Goal: Answer question/provide support: Share knowledge or assist other users

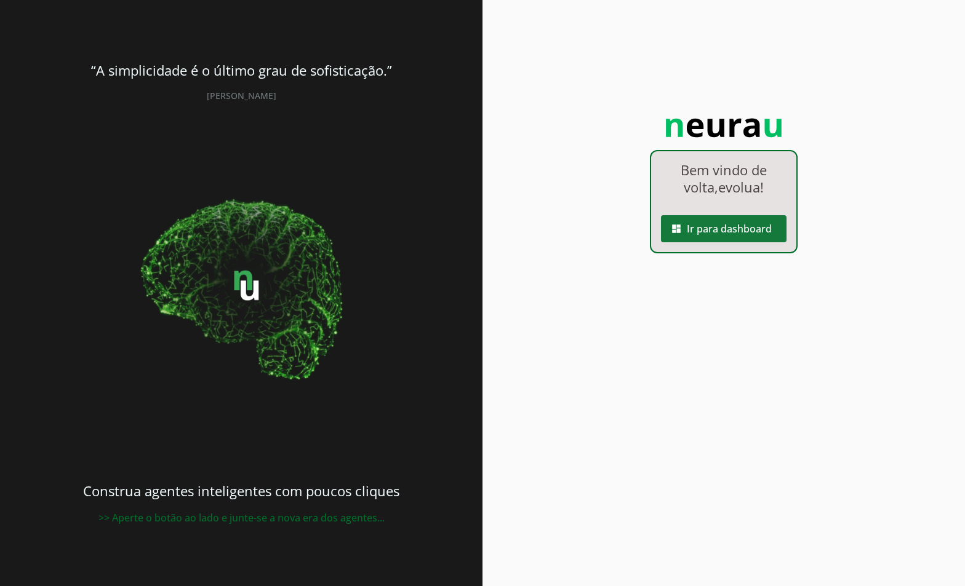
click at [698, 236] on span at bounding box center [724, 229] width 126 height 30
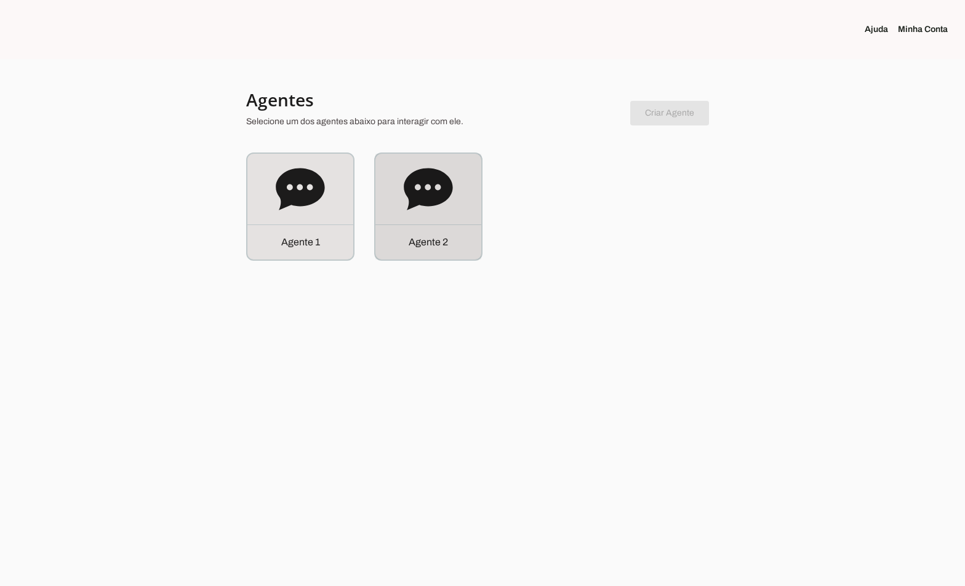
click at [414, 209] on icon at bounding box center [428, 189] width 49 height 49
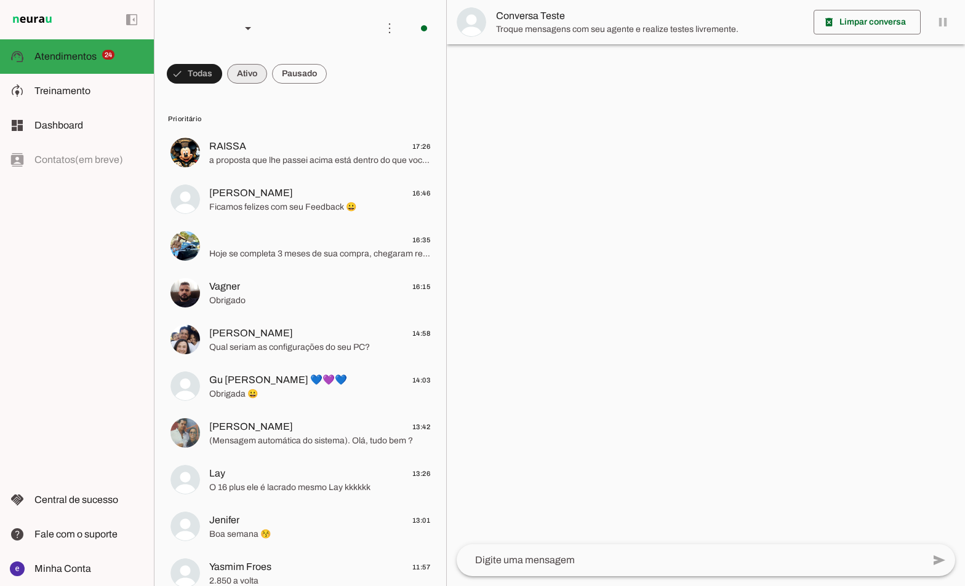
click at [222, 76] on span at bounding box center [194, 74] width 55 height 30
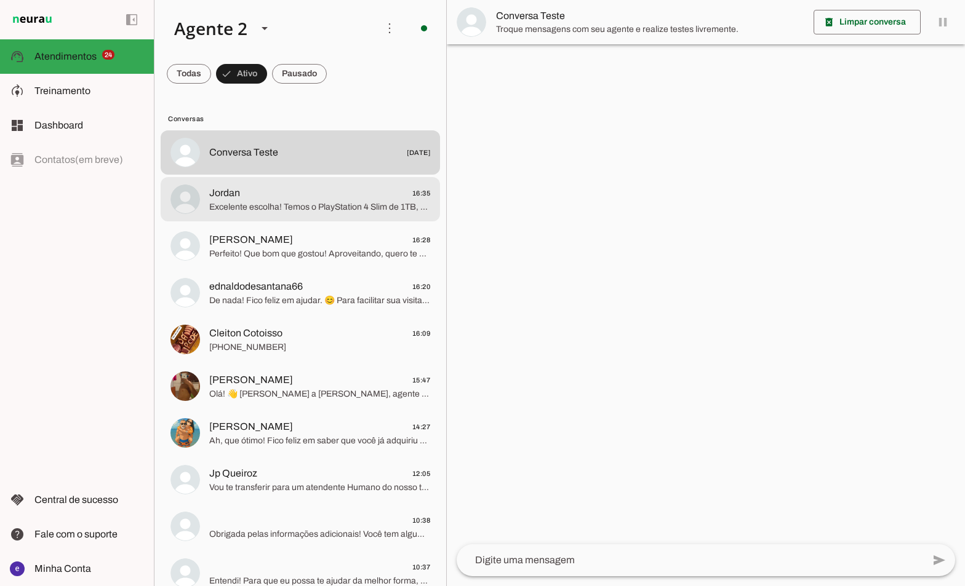
click at [385, 204] on span "Excelente escolha! Temos o PlayStation 4 Slim de 1TB, seminovo, com ótimas cond…" at bounding box center [319, 207] width 221 height 12
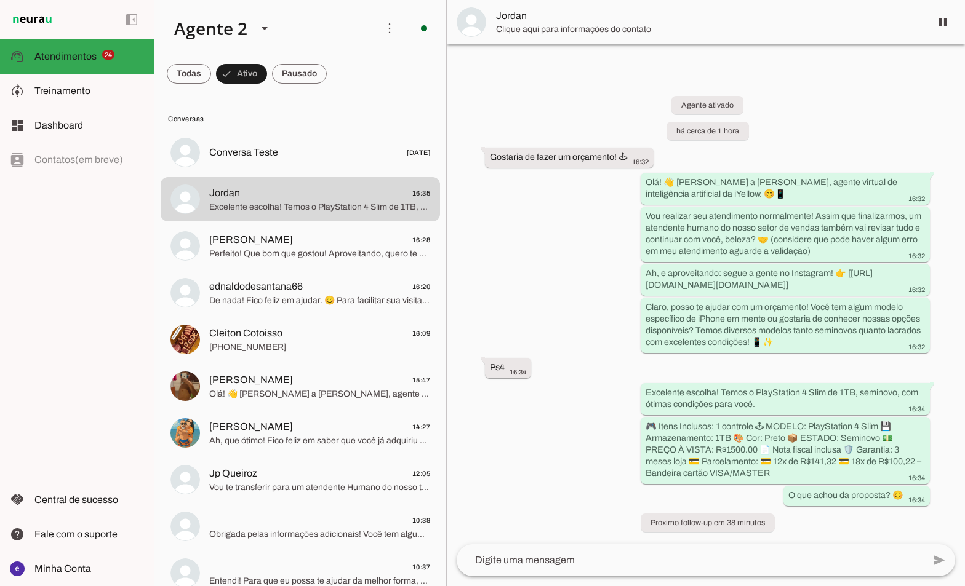
drag, startPoint x: 434, startPoint y: 119, endPoint x: 427, endPoint y: 148, distance: 30.4
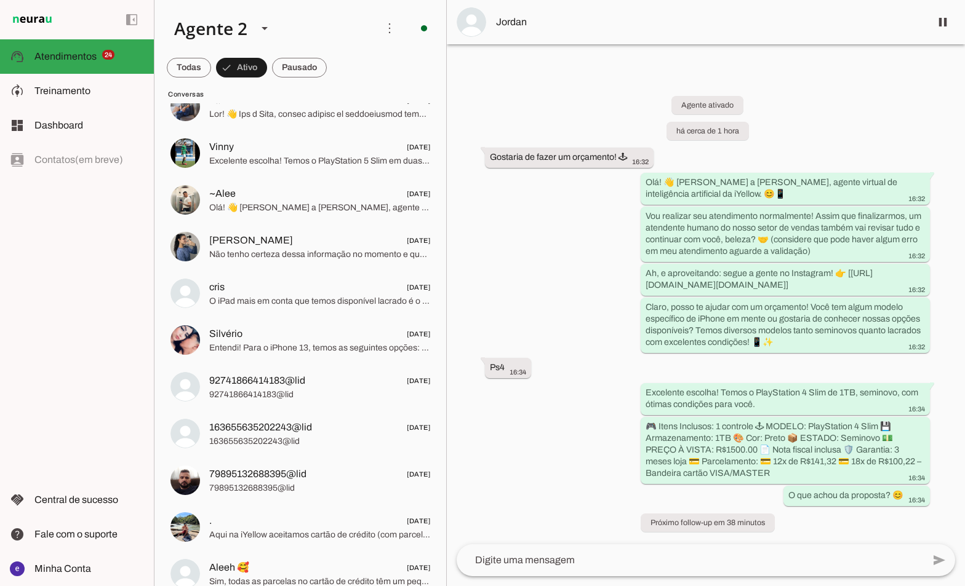
scroll to position [2215, 0]
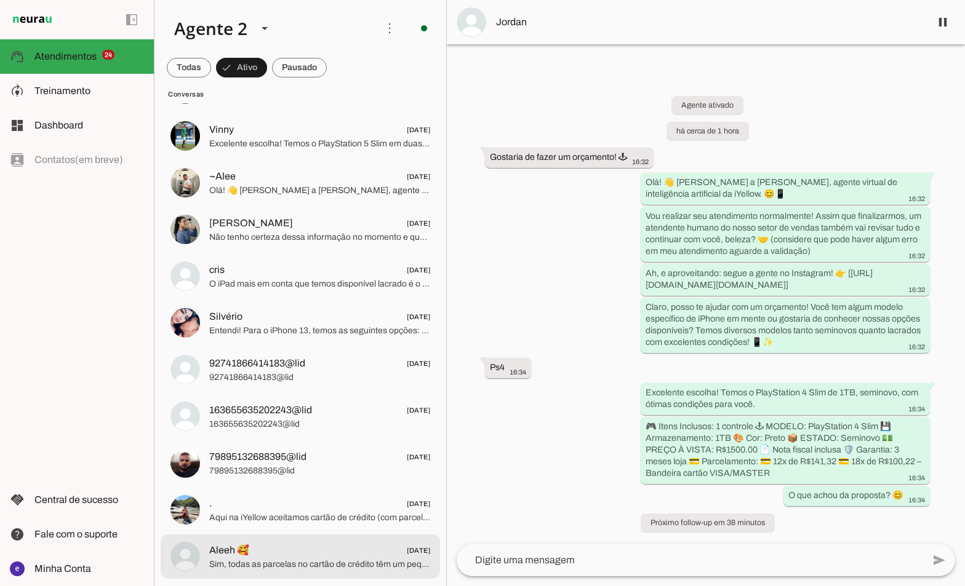
click at [334, 560] on span "Sim, todas as parcelas no cartão de crédito têm um pequeno acréscimo do banco. …" at bounding box center [319, 565] width 221 height 12
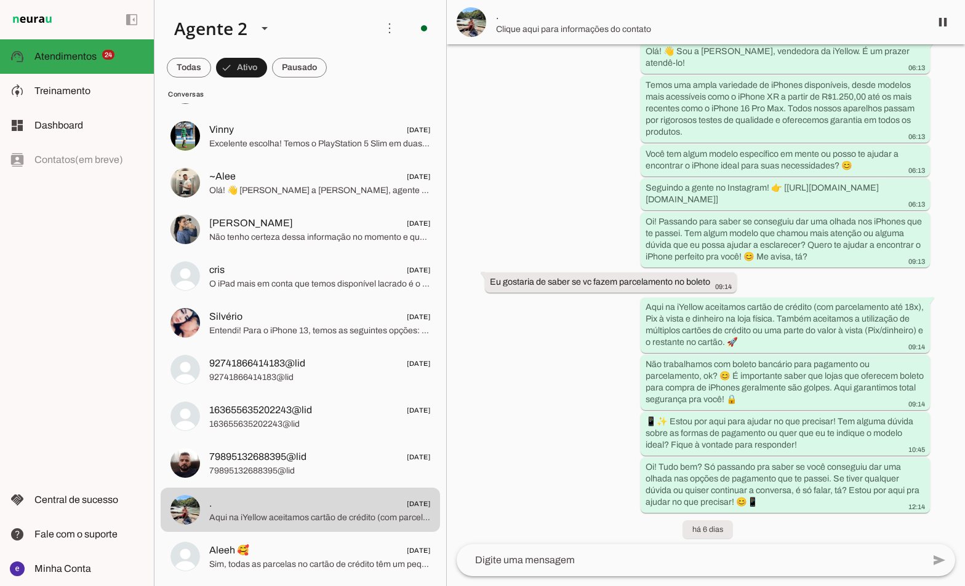
scroll to position [256, 0]
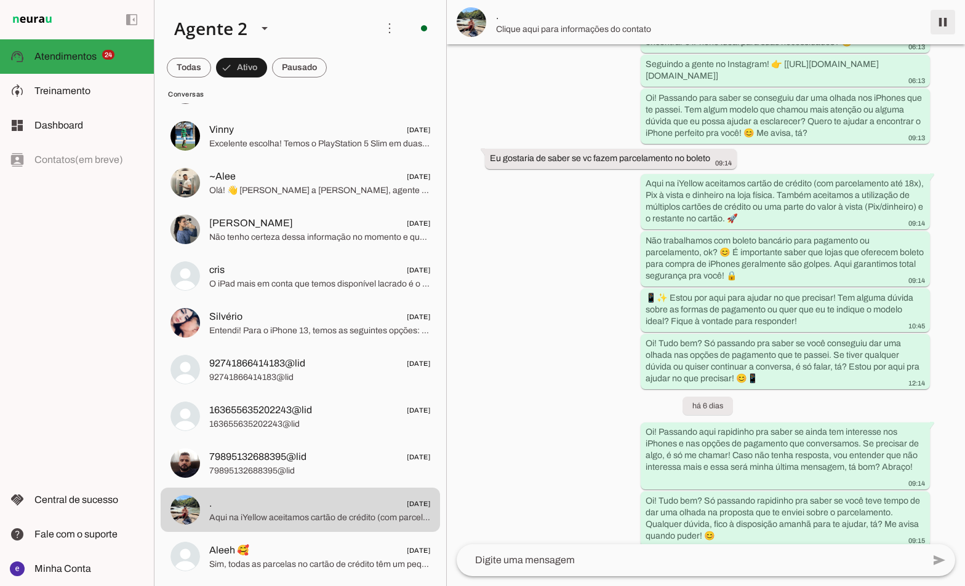
click at [941, 27] on span at bounding box center [943, 22] width 30 height 30
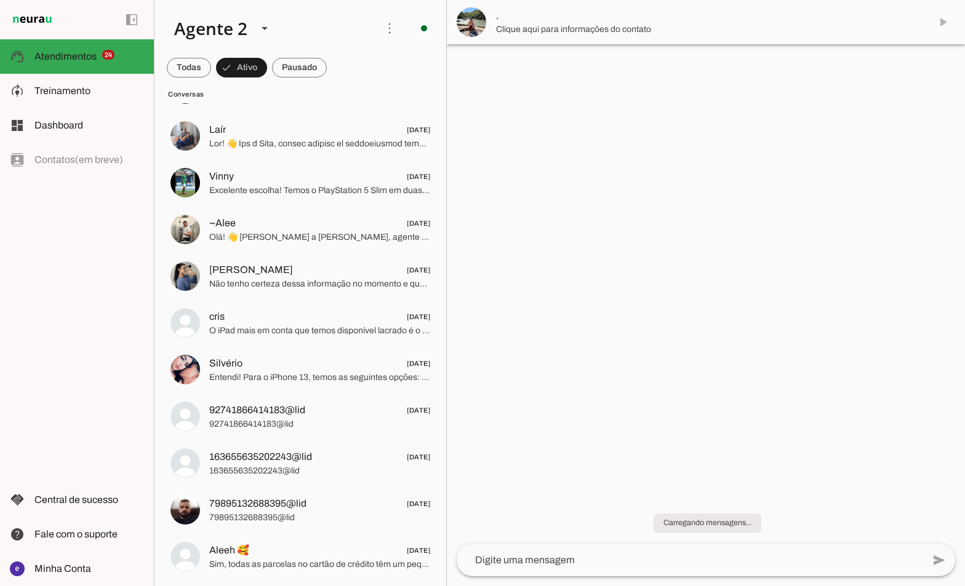
scroll to position [2168, 0]
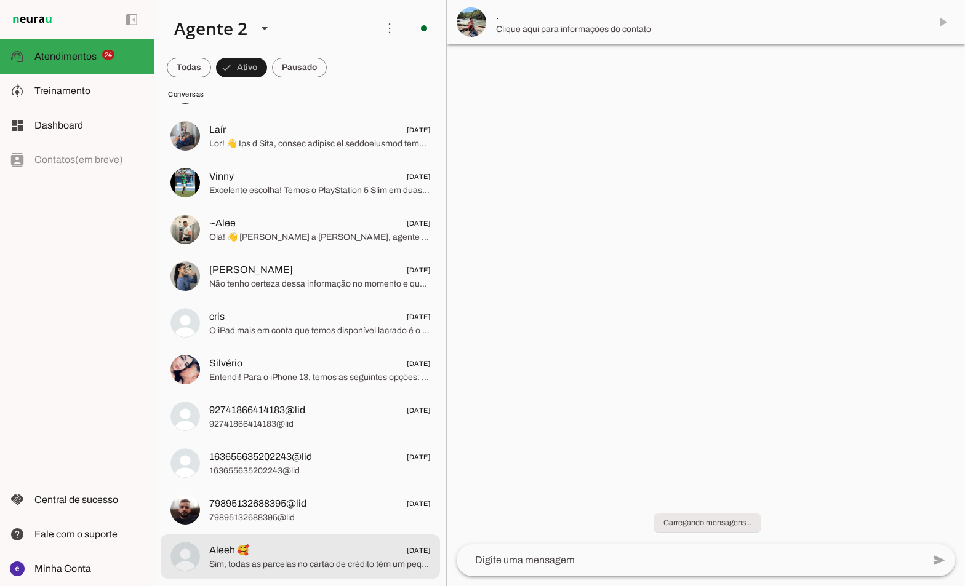
click at [313, 552] on span "Aleeh 🥰 [DATE]" at bounding box center [319, 550] width 221 height 15
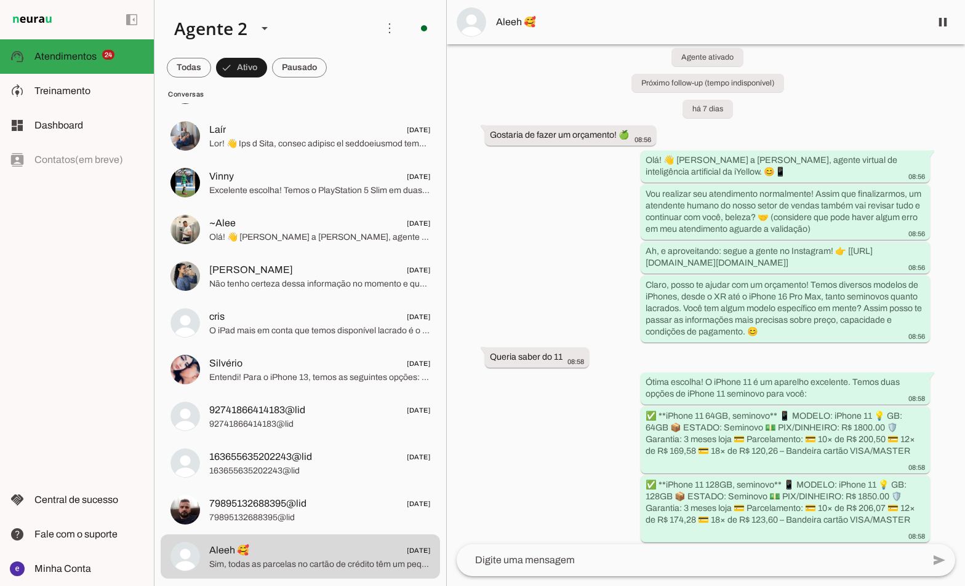
scroll to position [58, 0]
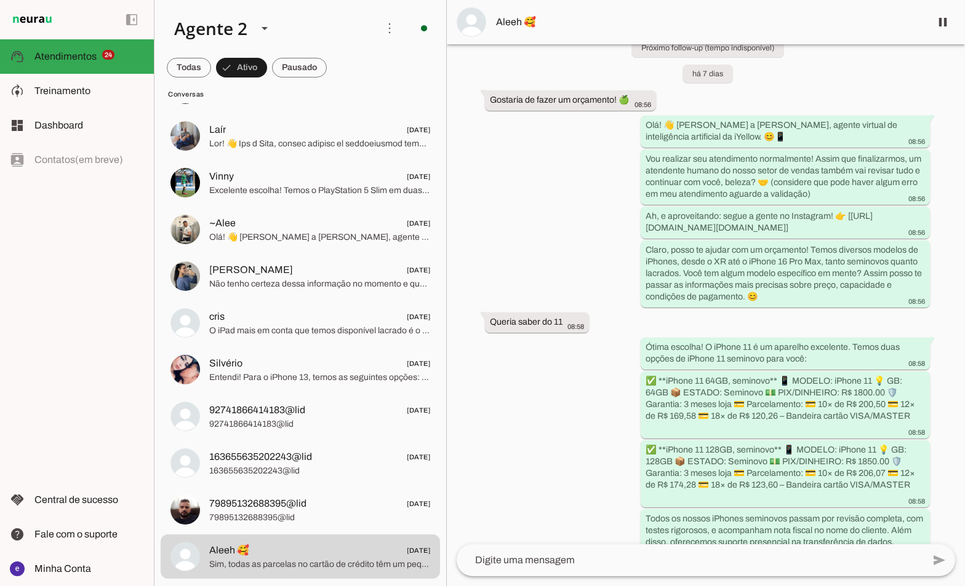
click at [502, 24] on span "Aleeh 🥰" at bounding box center [708, 22] width 425 height 15
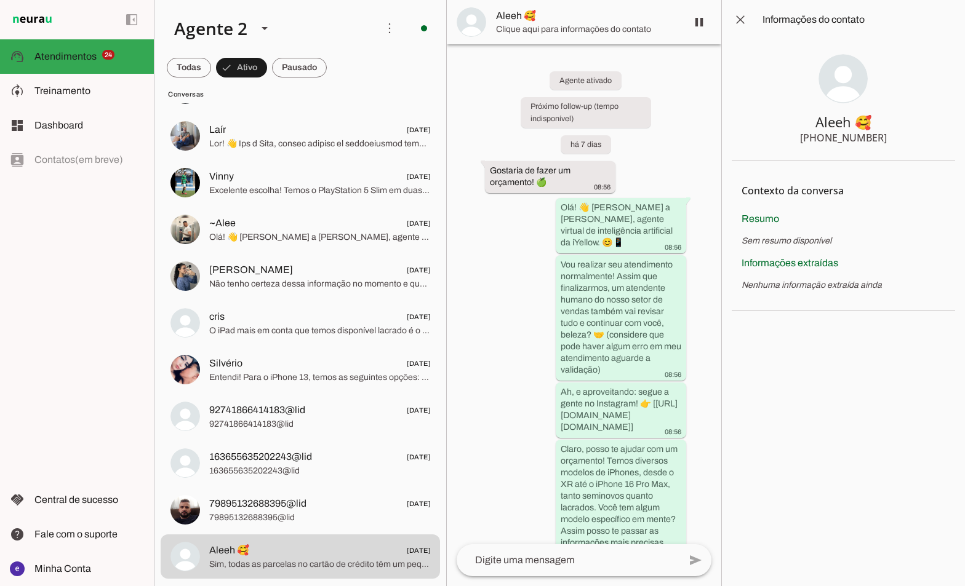
drag, startPoint x: 890, startPoint y: 140, endPoint x: 769, endPoint y: 150, distance: 122.3
click at [769, 150] on section "Aleeh 🥰 [PHONE_NUMBER]" at bounding box center [843, 99] width 223 height 121
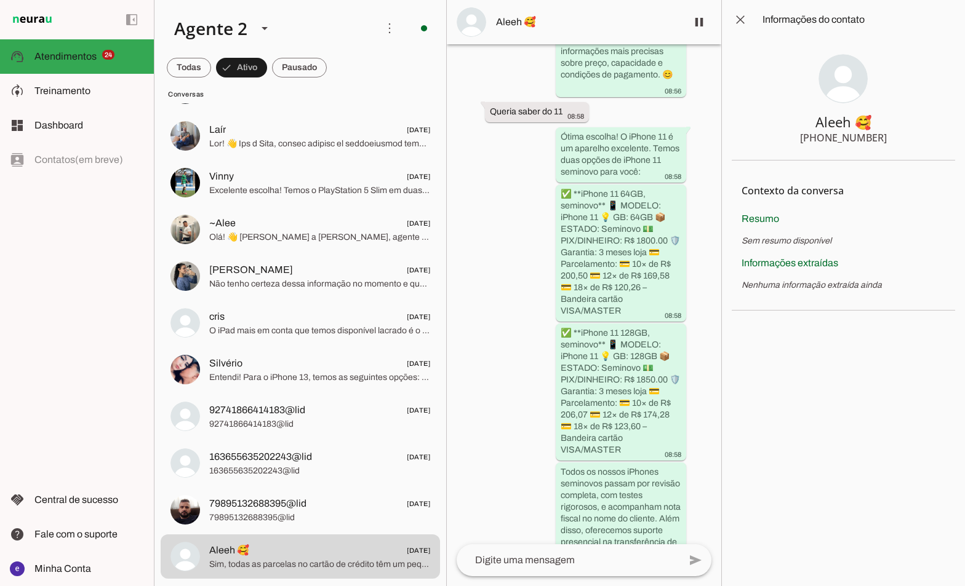
scroll to position [574, 0]
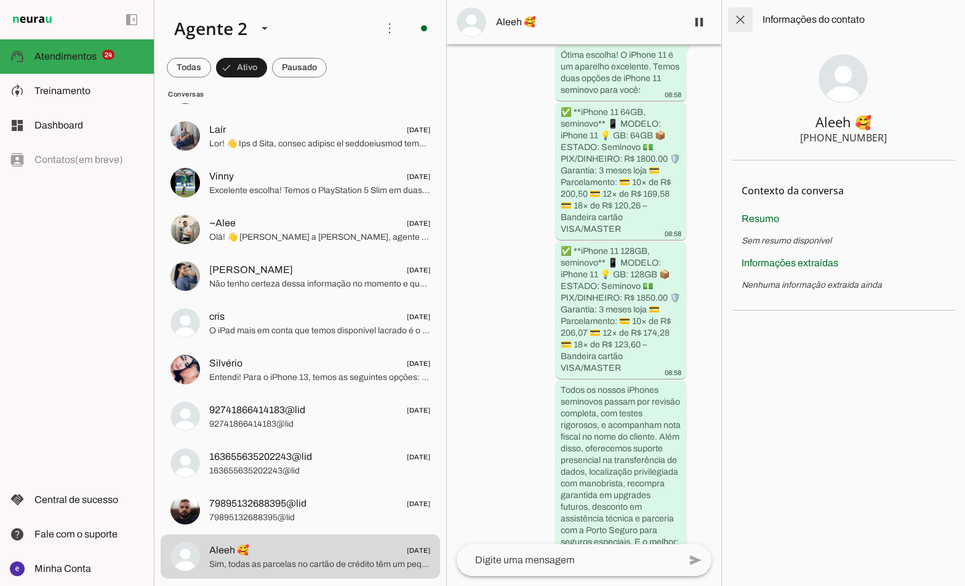
click at [748, 18] on span at bounding box center [740, 20] width 30 height 30
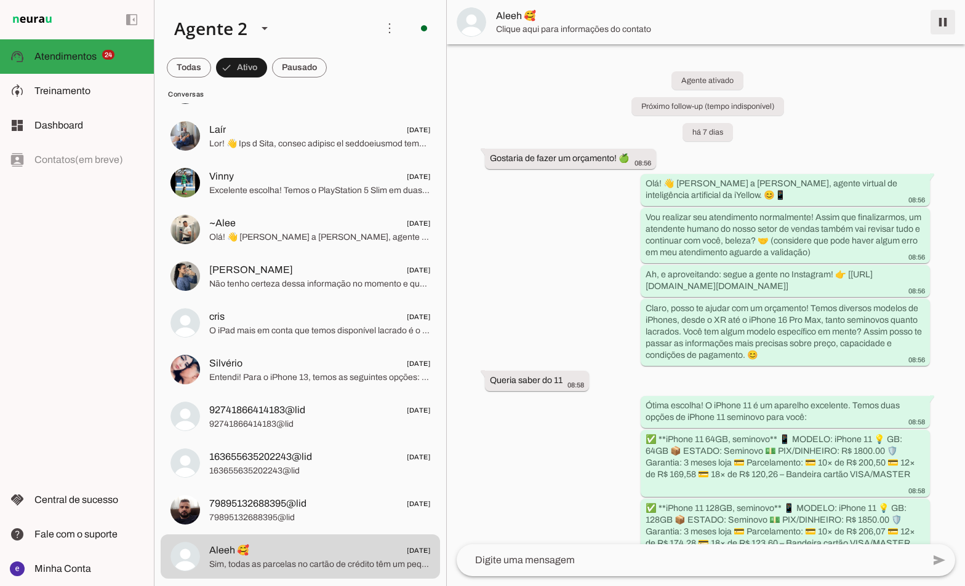
drag, startPoint x: 945, startPoint y: 15, endPoint x: 940, endPoint y: 26, distance: 11.8
click at [945, 18] on span at bounding box center [943, 22] width 30 height 30
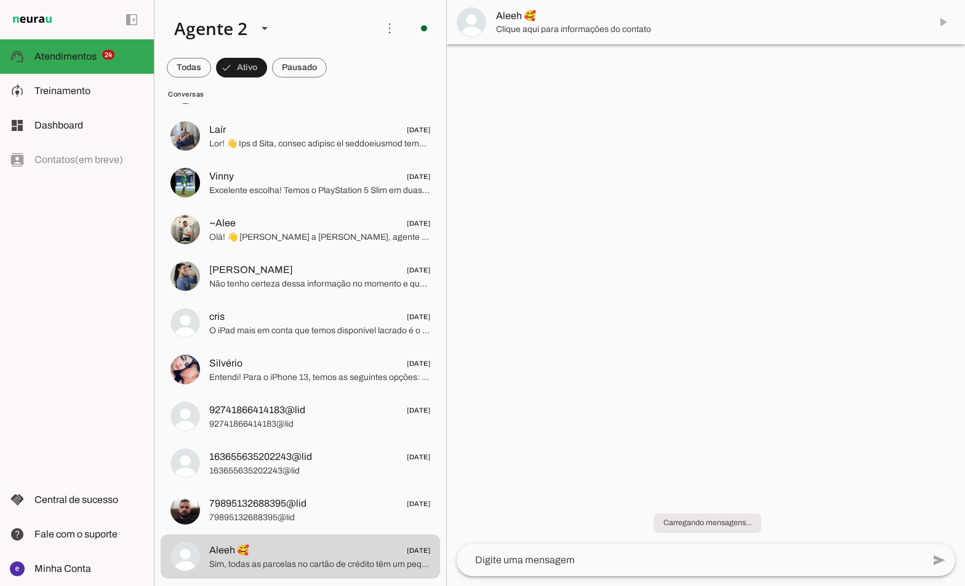
scroll to position [2121, 0]
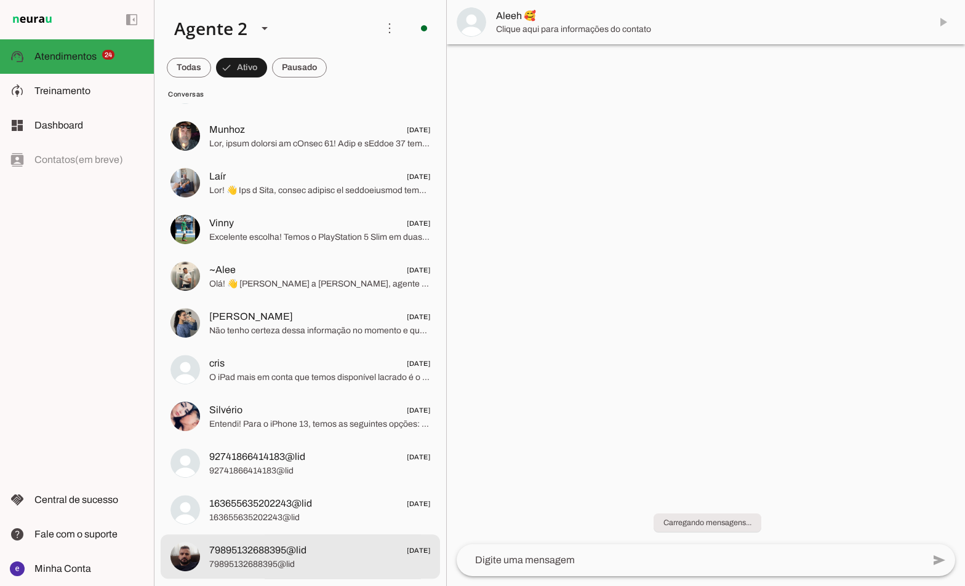
click at [297, 547] on span "79895132688395@lid" at bounding box center [257, 550] width 97 height 15
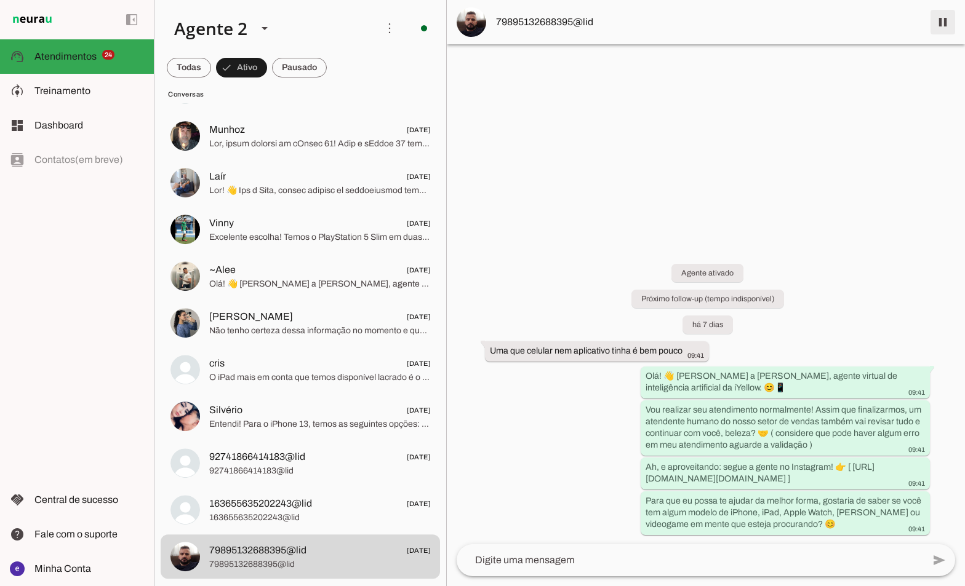
click at [943, 15] on span at bounding box center [943, 22] width 30 height 30
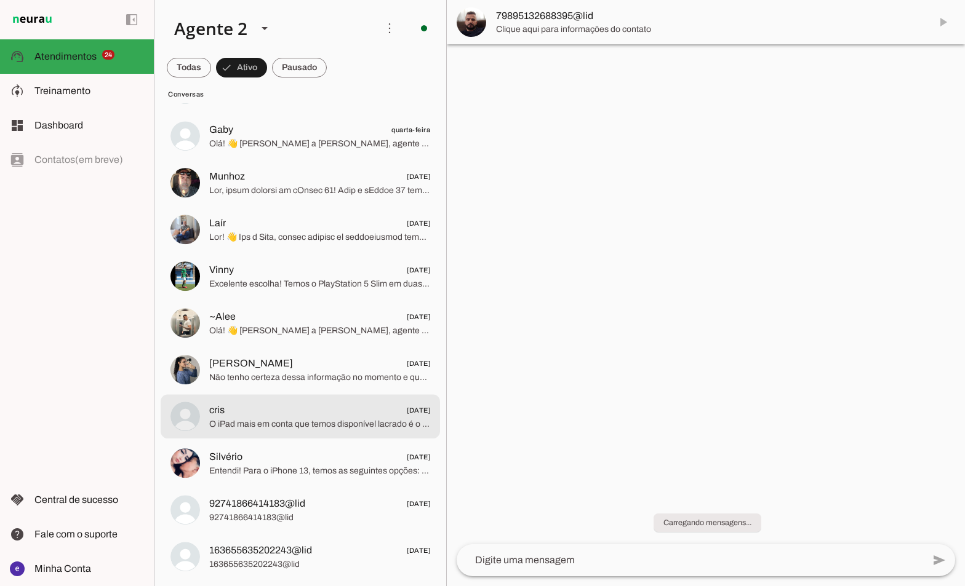
scroll to position [2074, 0]
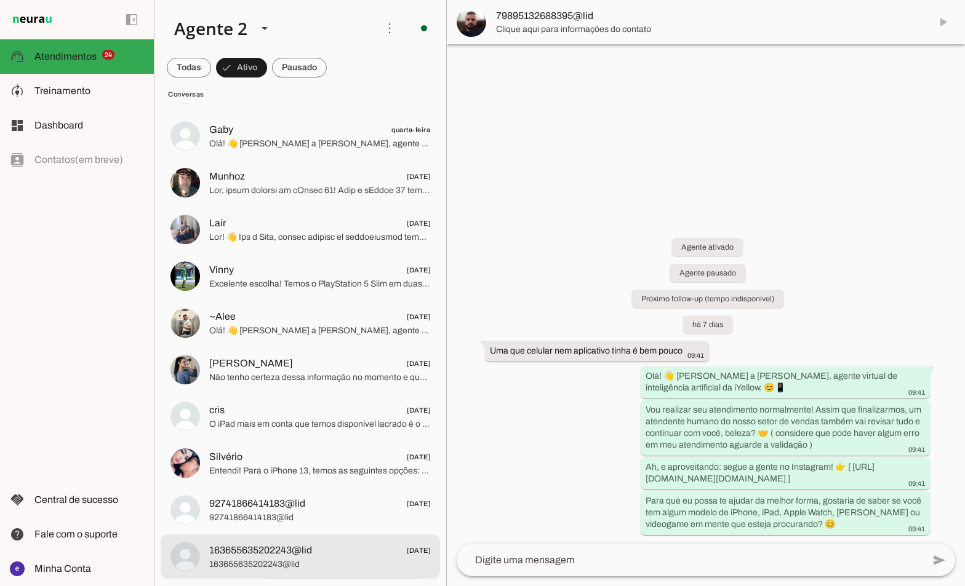
click at [268, 557] on span "163655635202243@lid" at bounding box center [260, 550] width 103 height 15
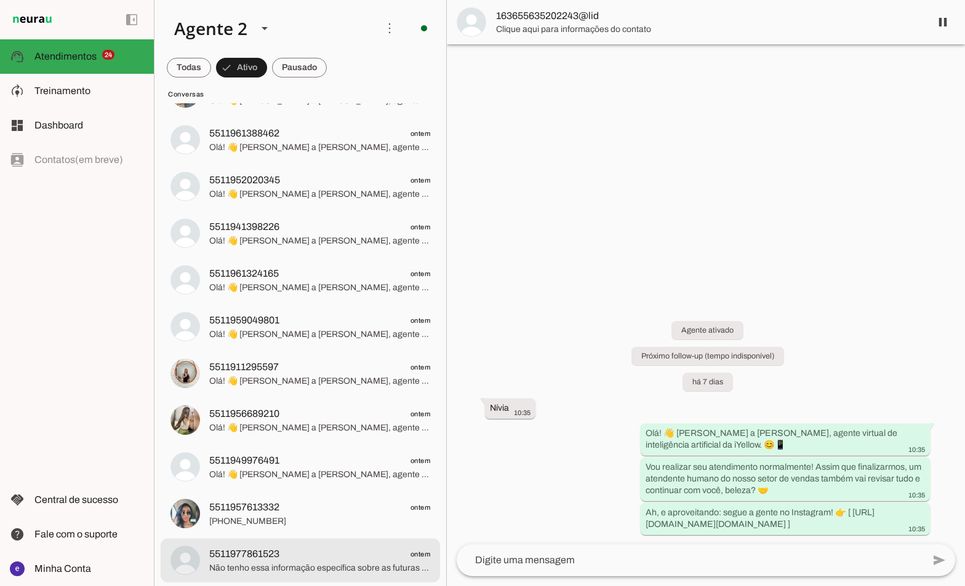
scroll to position [659, 0]
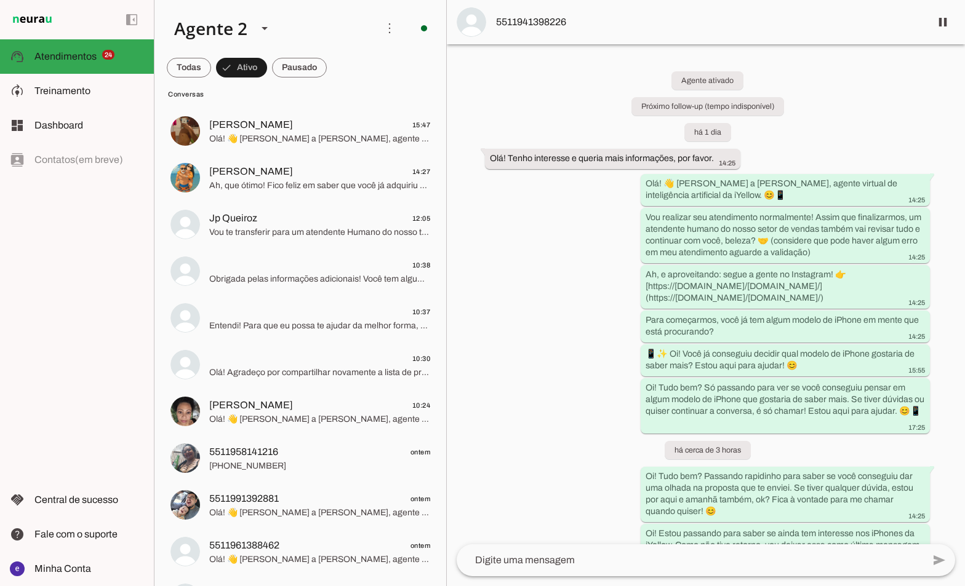
scroll to position [290, 0]
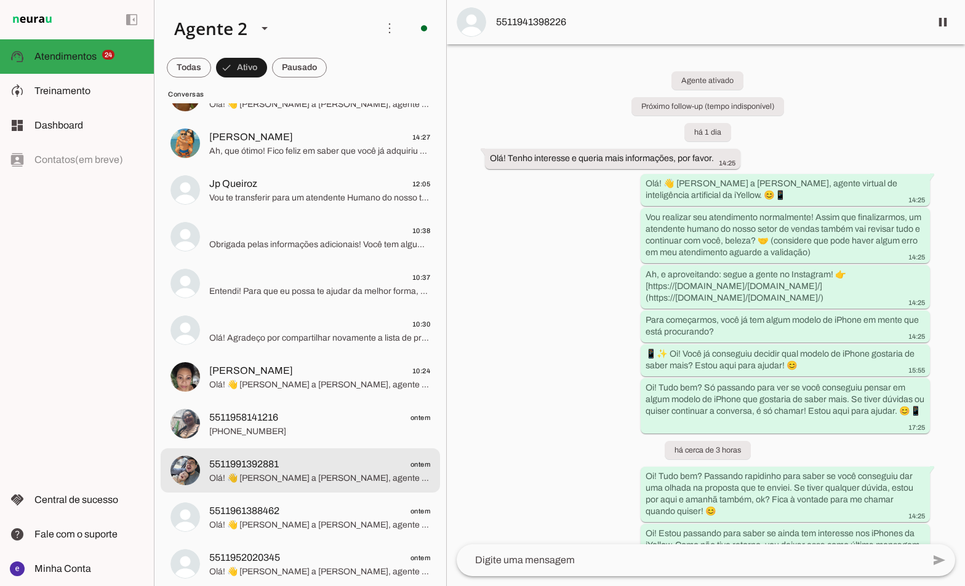
click at [368, 473] on span "Olá! 👋 [PERSON_NAME] a [PERSON_NAME], agente virtual de inteligência artificial…" at bounding box center [319, 479] width 221 height 12
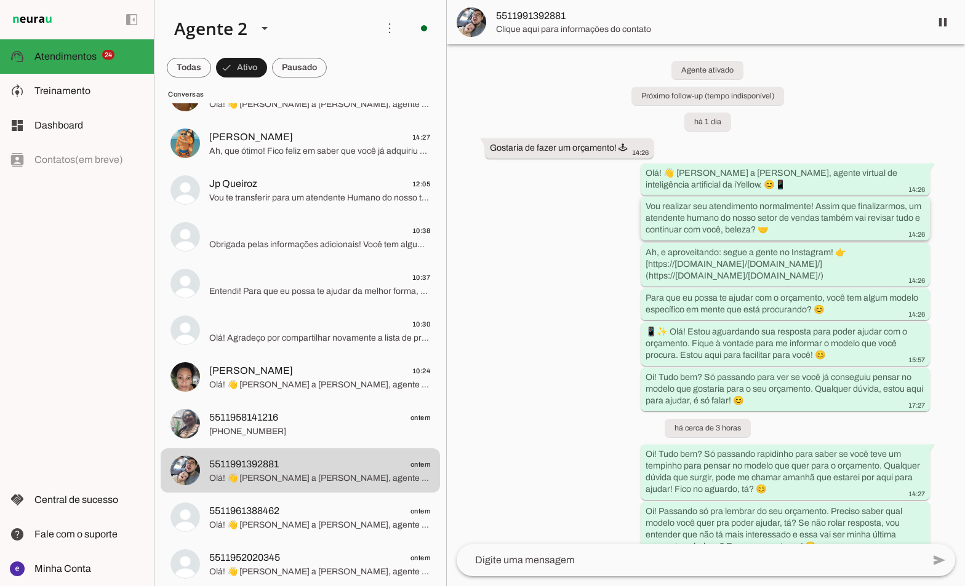
scroll to position [33, 0]
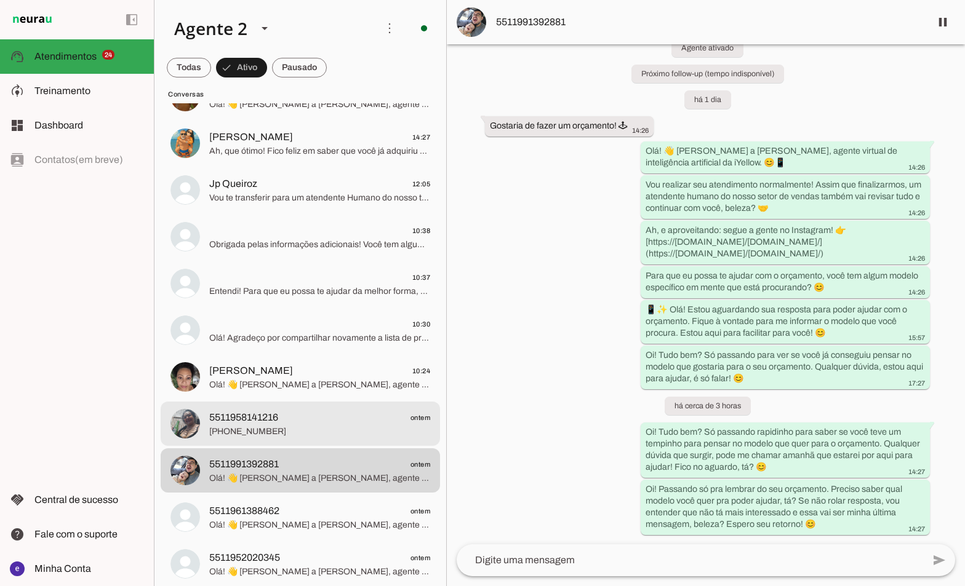
click at [350, 428] on span "[PHONE_NUMBER]" at bounding box center [319, 432] width 221 height 12
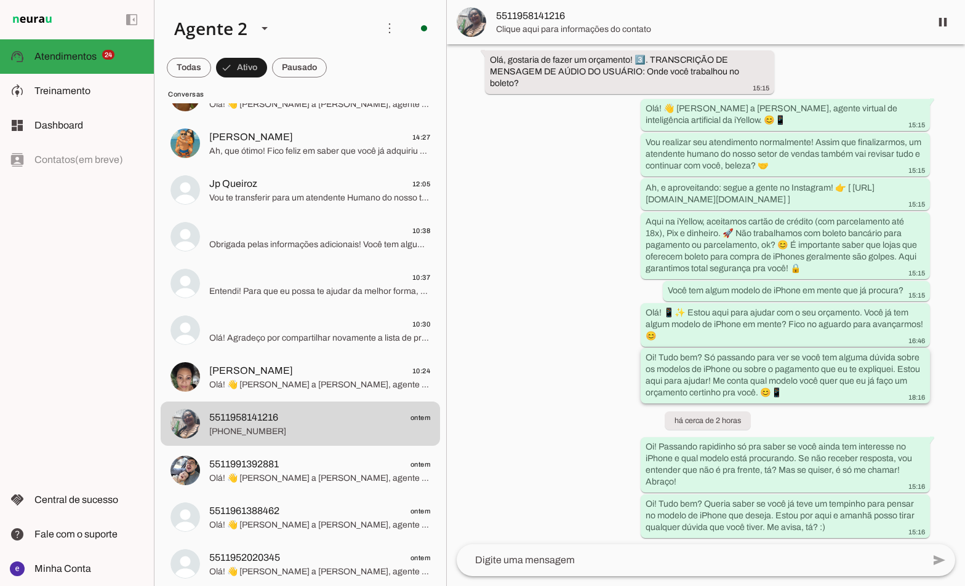
scroll to position [102, 0]
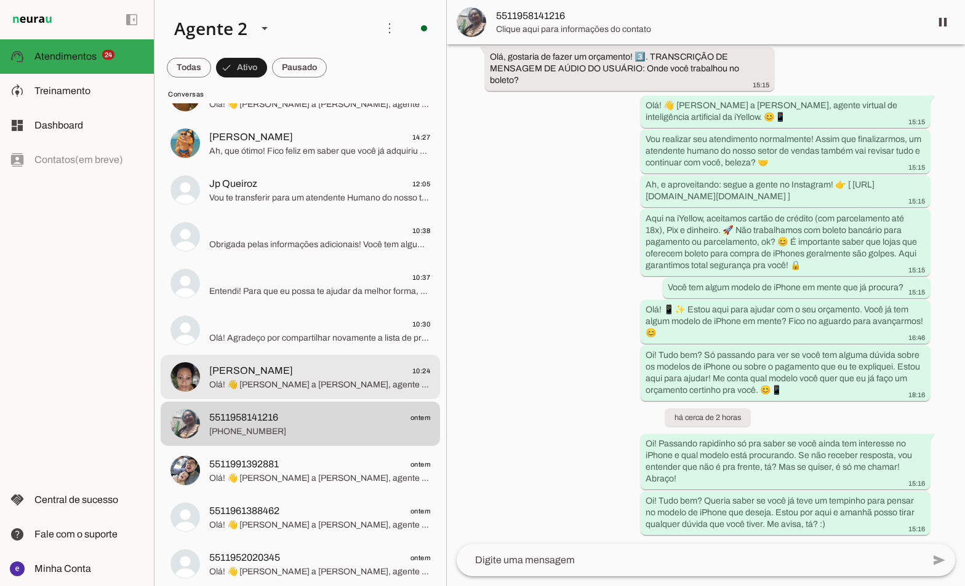
click at [327, 367] on span "[PERSON_NAME] 10:24" at bounding box center [319, 371] width 221 height 15
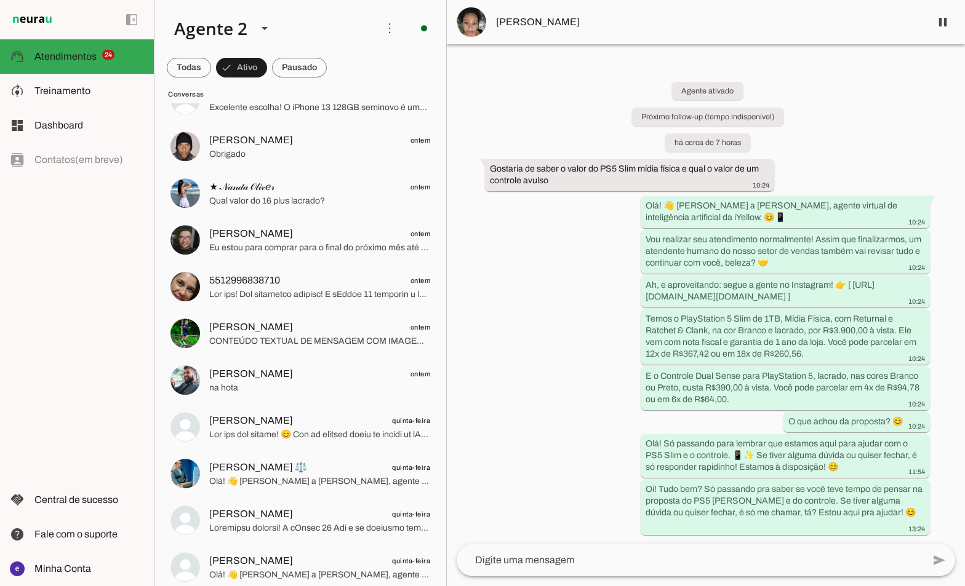
scroll to position [1213, 0]
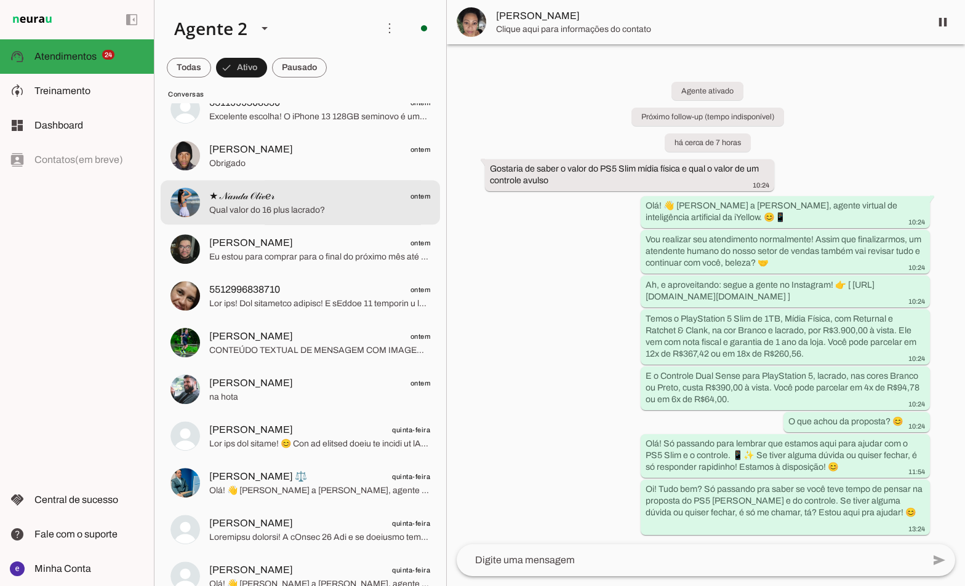
click at [305, 213] on span "Qual valor do 16 plus lacrado?" at bounding box center [319, 210] width 221 height 12
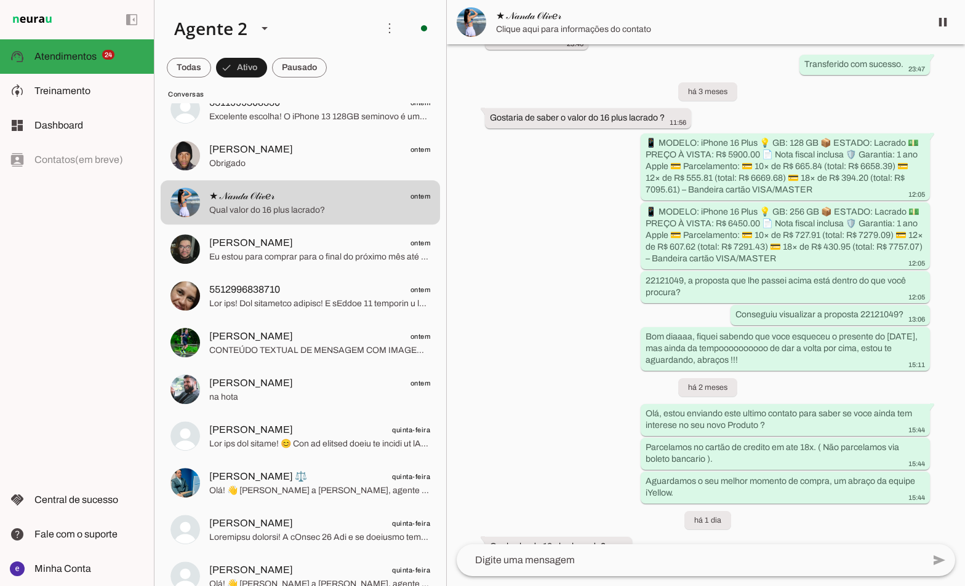
scroll to position [761, 0]
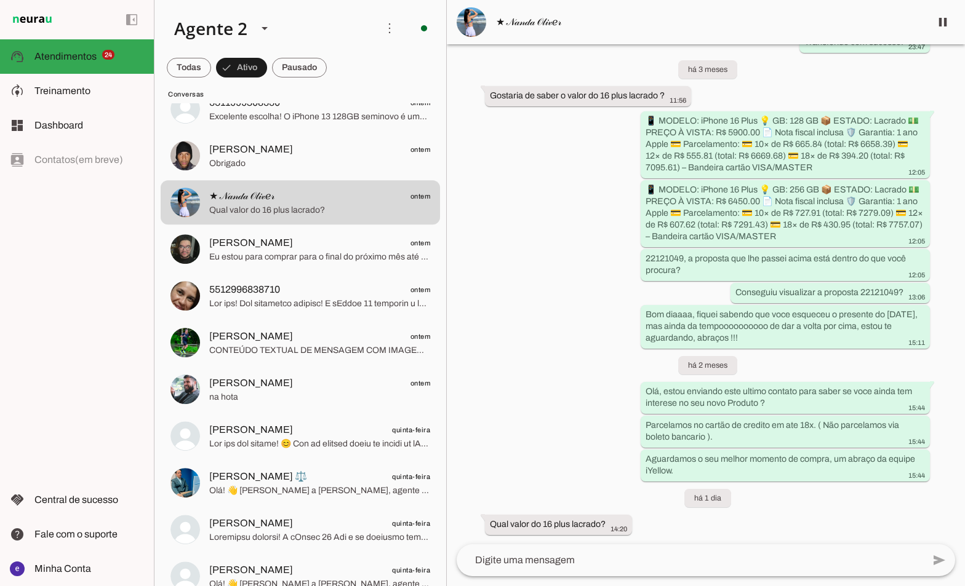
click at [587, 31] on md-item "★ 𝒩𝒶𝓃𝒹𝒶 𝒪𝓁𝒾𝓋ℯ𝓇" at bounding box center [706, 22] width 518 height 44
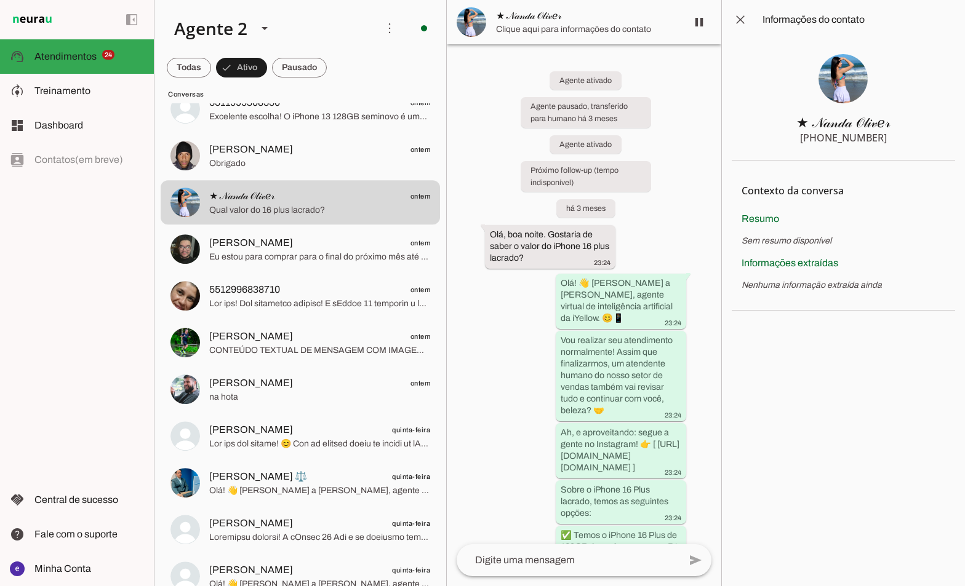
drag, startPoint x: 868, startPoint y: 142, endPoint x: 896, endPoint y: 146, distance: 28.0
click at [896, 146] on section "★ 𝒩𝒶𝓃𝒹𝒶 𝒪𝓁𝒾𝓋ℯ𝓇 [PHONE_NUMBER]" at bounding box center [843, 99] width 223 height 121
click at [733, 18] on span at bounding box center [740, 20] width 30 height 30
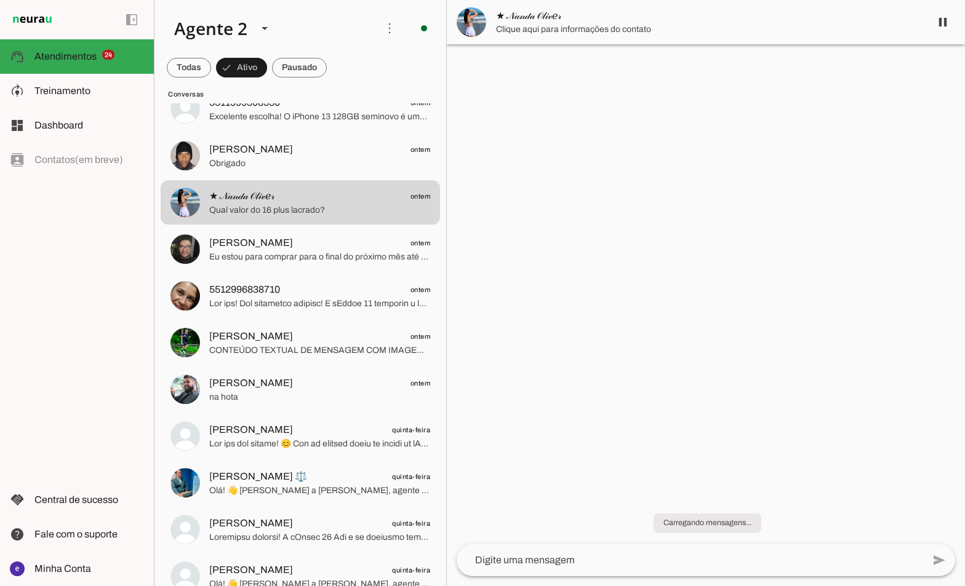
click at [597, 313] on div at bounding box center [706, 293] width 518 height 586
